Goal: Check status: Check status

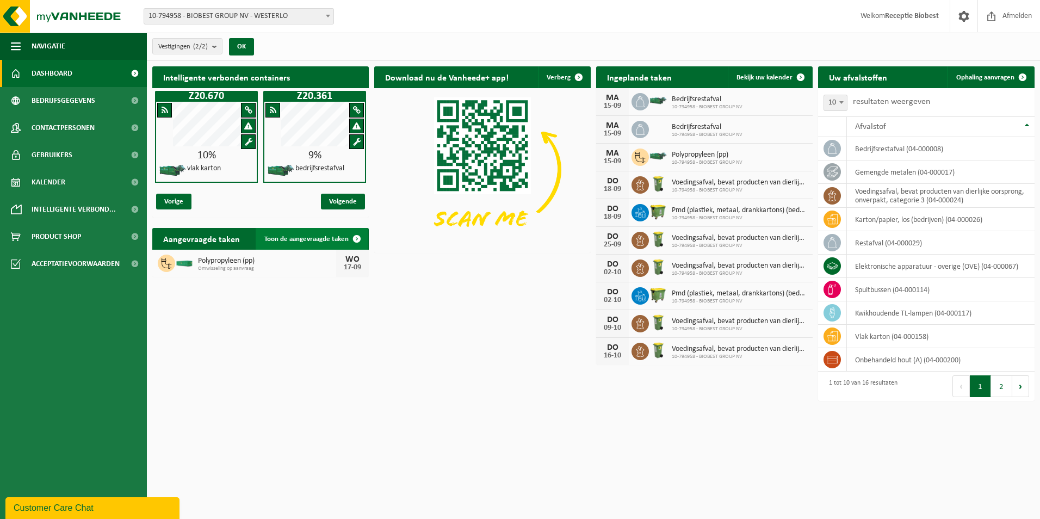
click at [357, 239] on span at bounding box center [357, 239] width 22 height 22
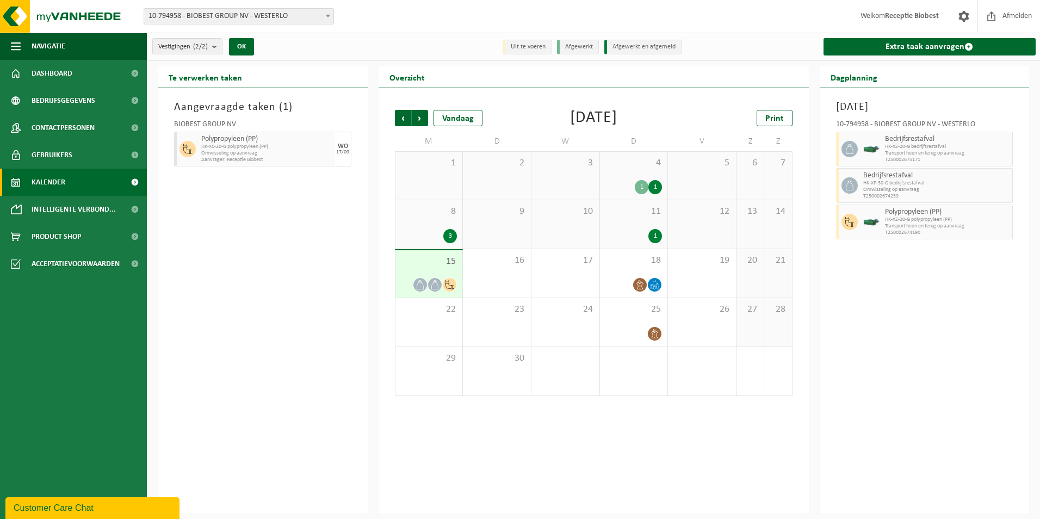
click at [448, 236] on div "3" at bounding box center [450, 236] width 14 height 14
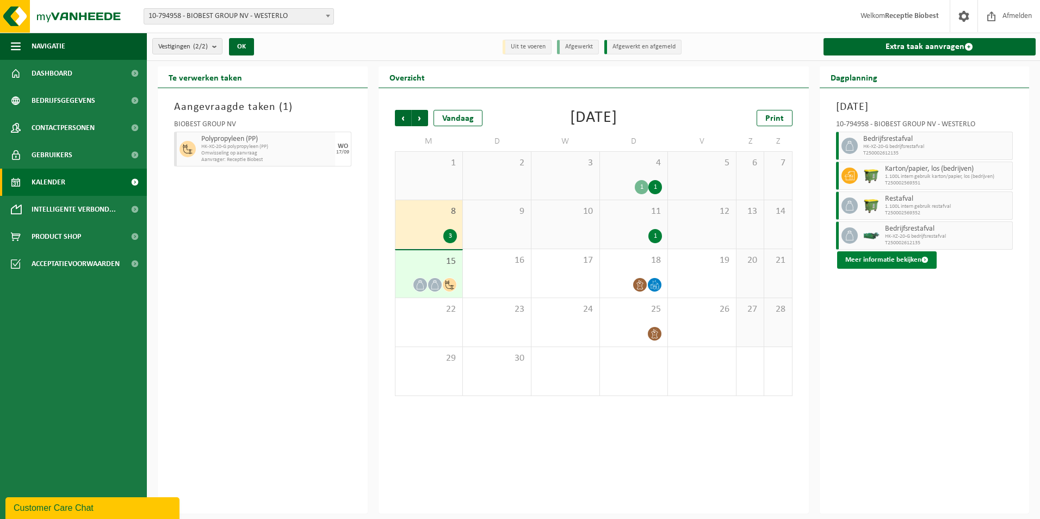
click at [924, 261] on span at bounding box center [925, 259] width 7 height 7
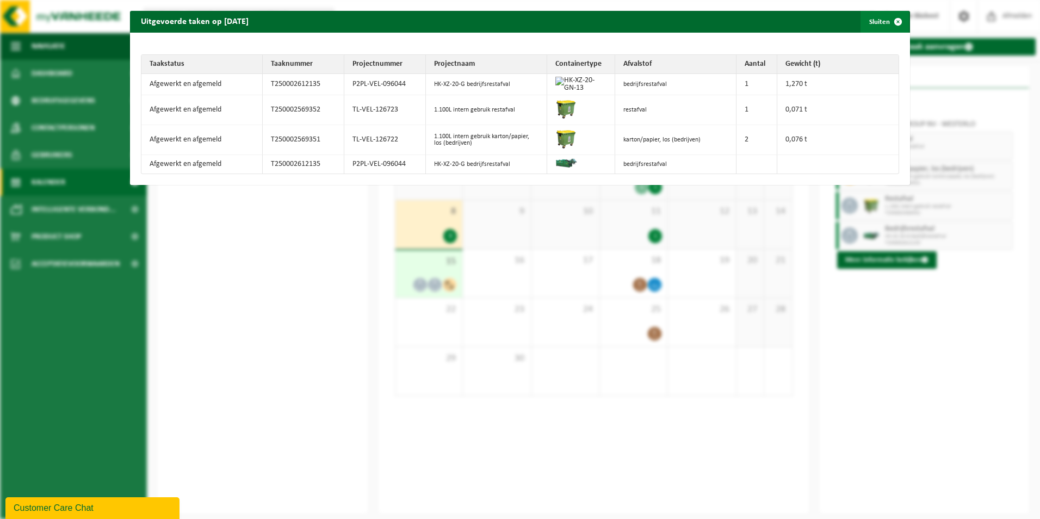
click at [888, 22] on span "button" at bounding box center [898, 22] width 22 height 22
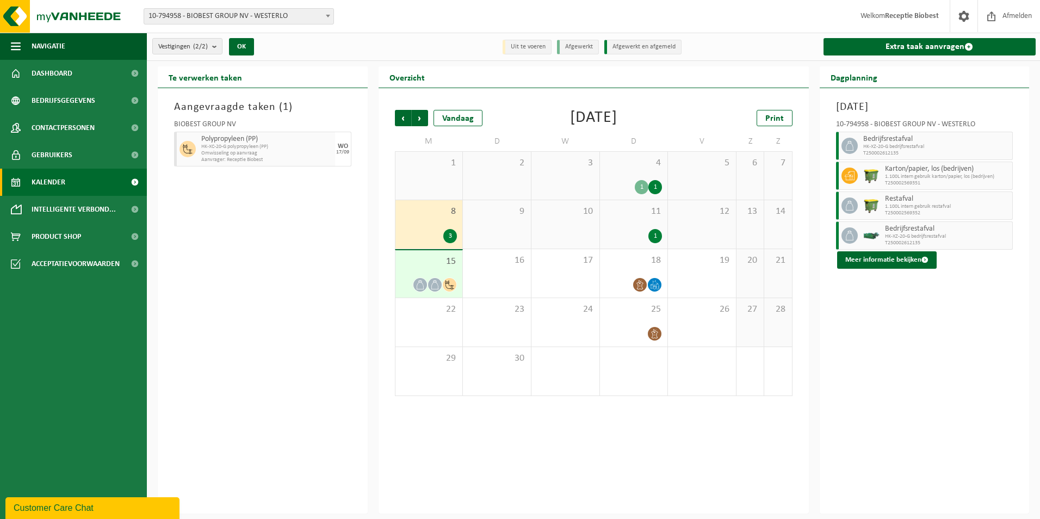
click at [188, 150] on icon at bounding box center [188, 149] width 10 height 10
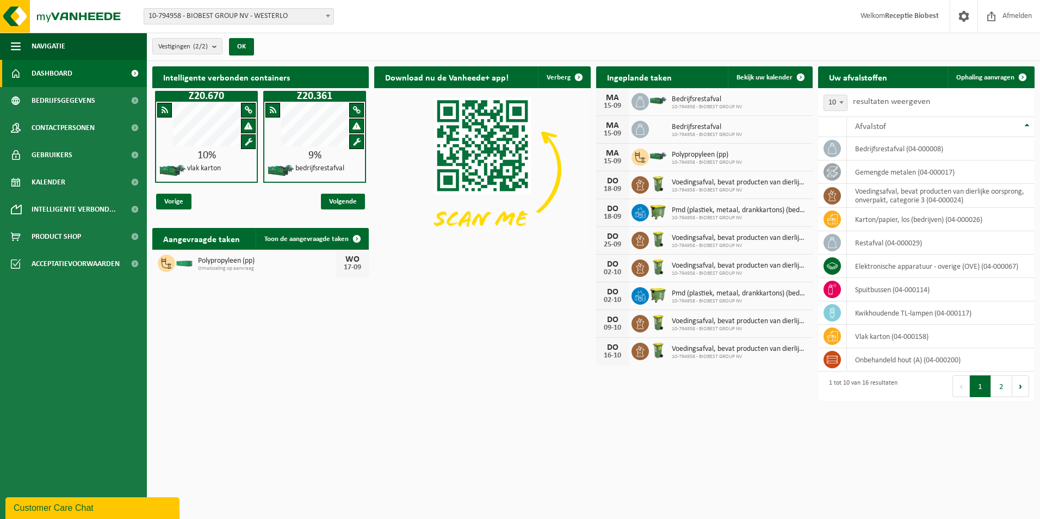
click at [842, 102] on b at bounding box center [841, 102] width 4 height 3
click at [753, 457] on html "Vestiging: 10-794958 - BIOBEST GROUP NV - WESTERLO 10-963408 - BIOBEST GROUP NV…" at bounding box center [520, 259] width 1040 height 519
click at [1004, 391] on button "2" at bounding box center [1001, 386] width 21 height 22
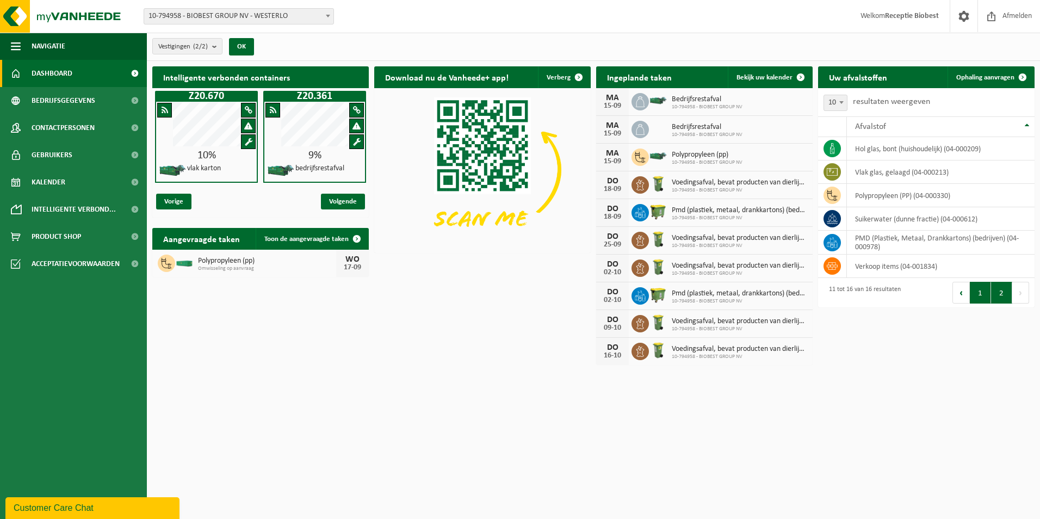
click at [977, 298] on button "1" at bounding box center [980, 293] width 21 height 22
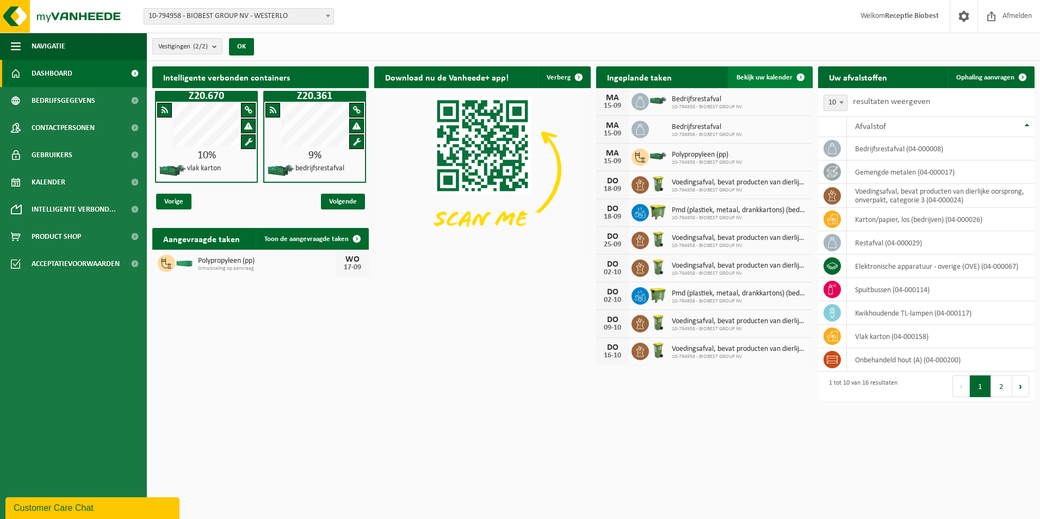
click at [756, 81] on link "Bekijk uw kalender" at bounding box center [770, 77] width 84 height 22
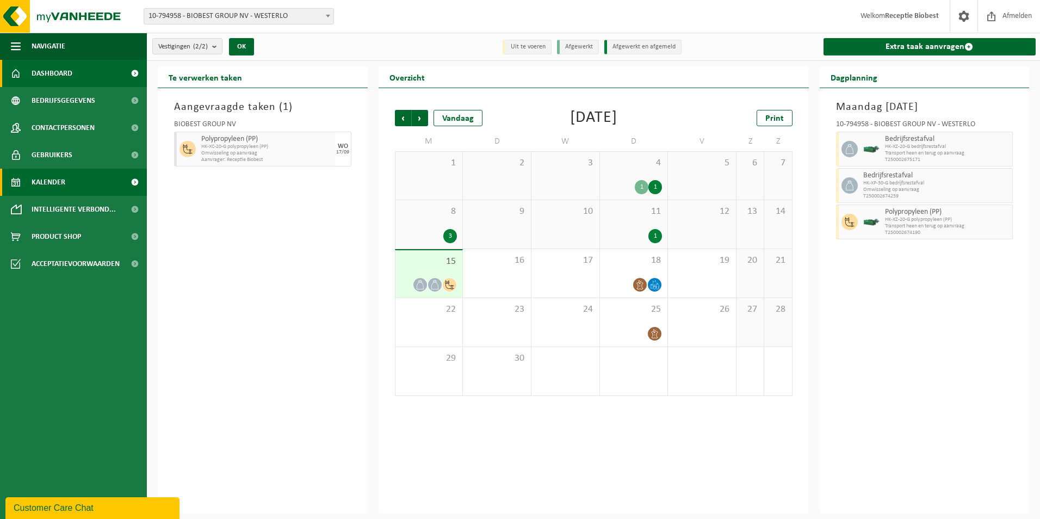
click at [138, 69] on span at bounding box center [134, 73] width 24 height 27
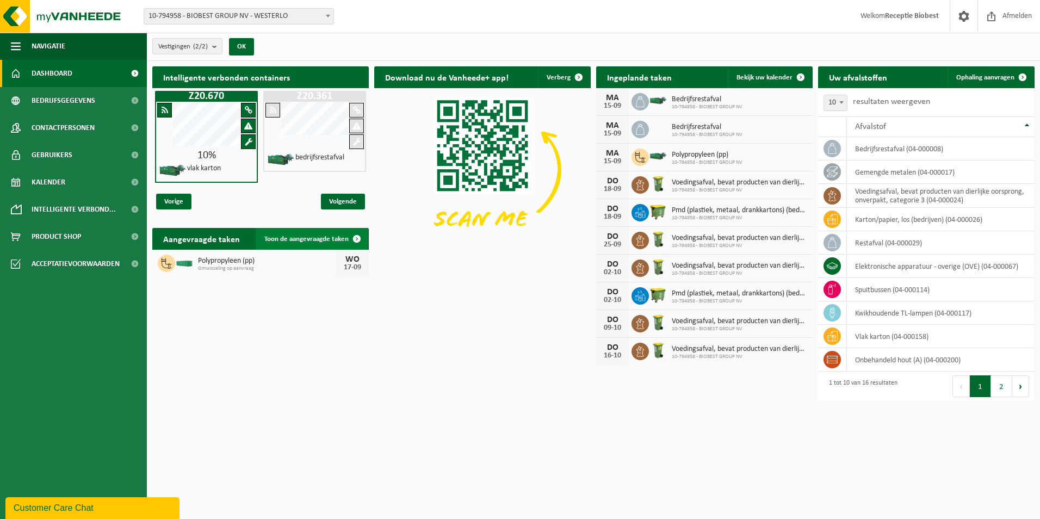
click at [354, 240] on span at bounding box center [357, 239] width 22 height 22
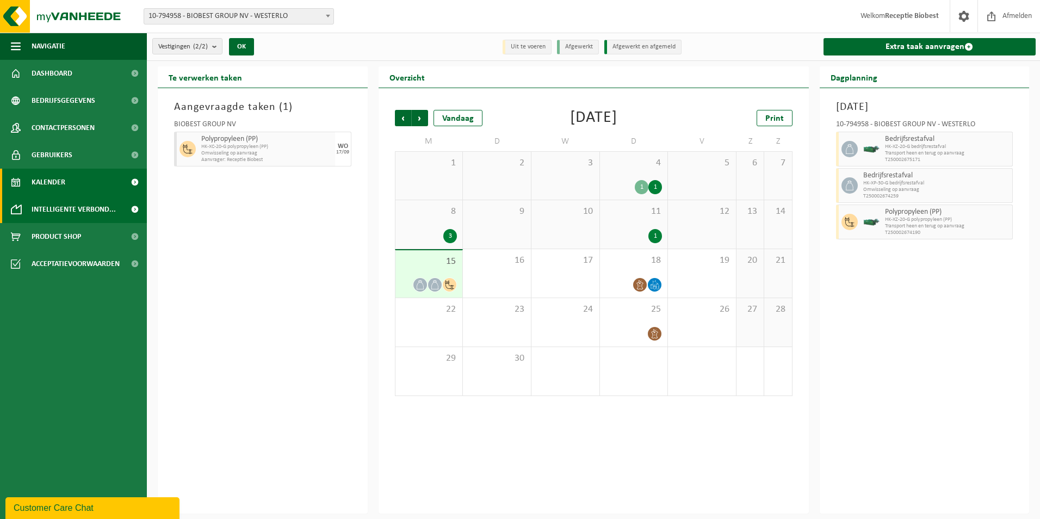
click at [55, 208] on span "Intelligente verbond..." at bounding box center [74, 209] width 84 height 27
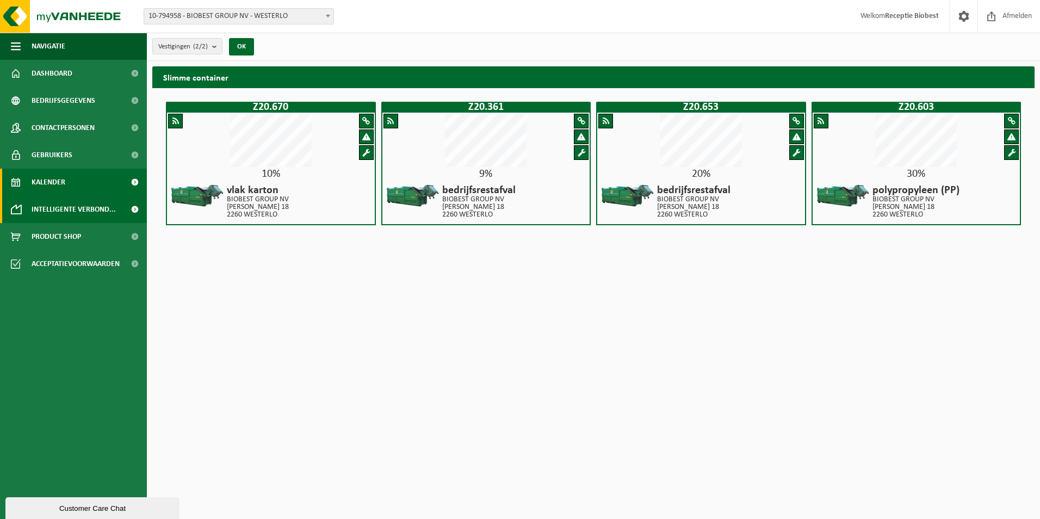
click at [135, 186] on span at bounding box center [134, 182] width 24 height 27
